Goal: Information Seeking & Learning: Learn about a topic

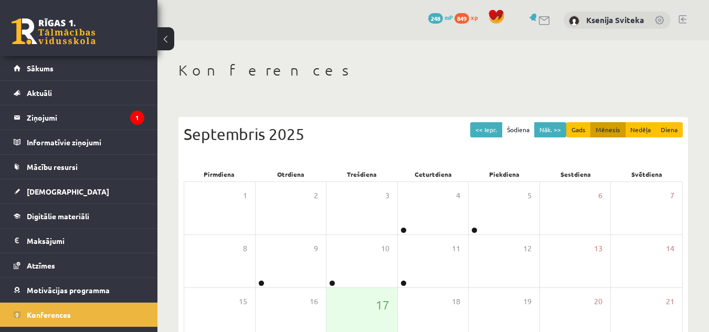
scroll to position [92, 0]
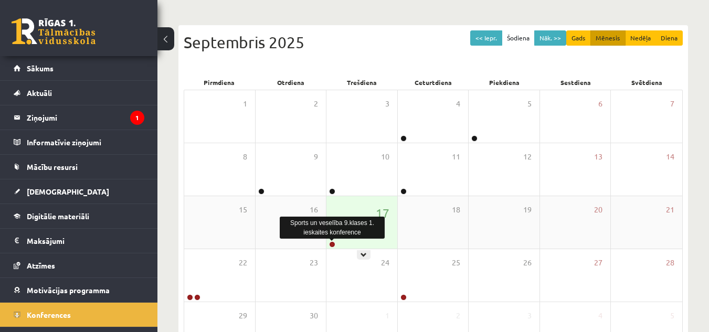
click at [331, 246] on link at bounding box center [332, 244] width 6 height 6
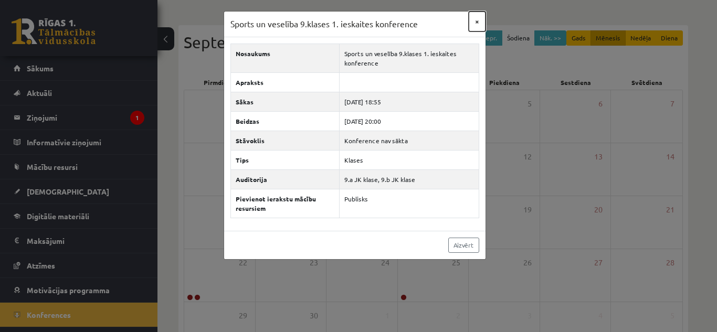
click at [477, 21] on button "×" at bounding box center [476, 22] width 17 height 20
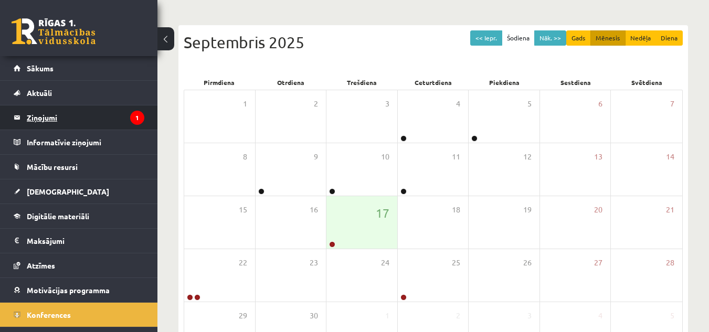
click at [104, 115] on legend "Ziņojumi 1" at bounding box center [86, 117] width 118 height 24
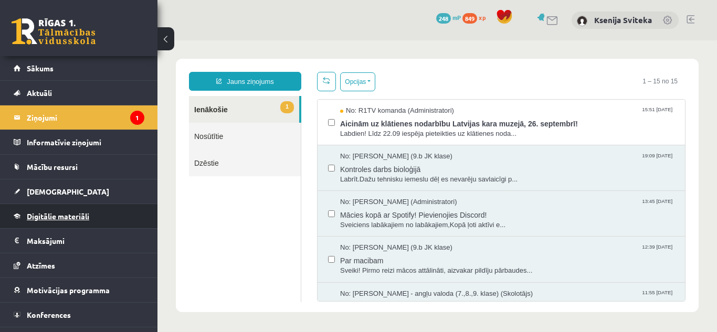
click at [90, 209] on link "Digitālie materiāli" at bounding box center [79, 216] width 131 height 24
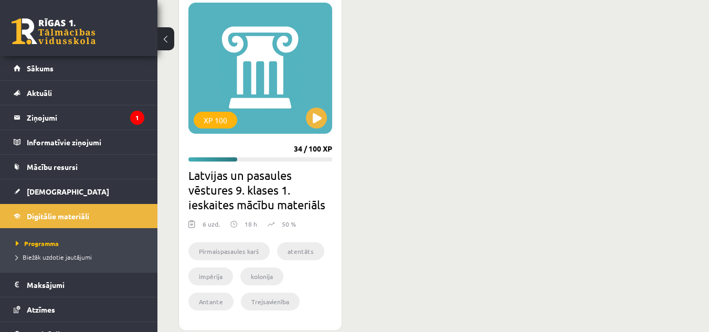
scroll to position [307, 0]
click at [310, 122] on button at bounding box center [316, 117] width 21 height 21
